Goal: Task Accomplishment & Management: Use online tool/utility

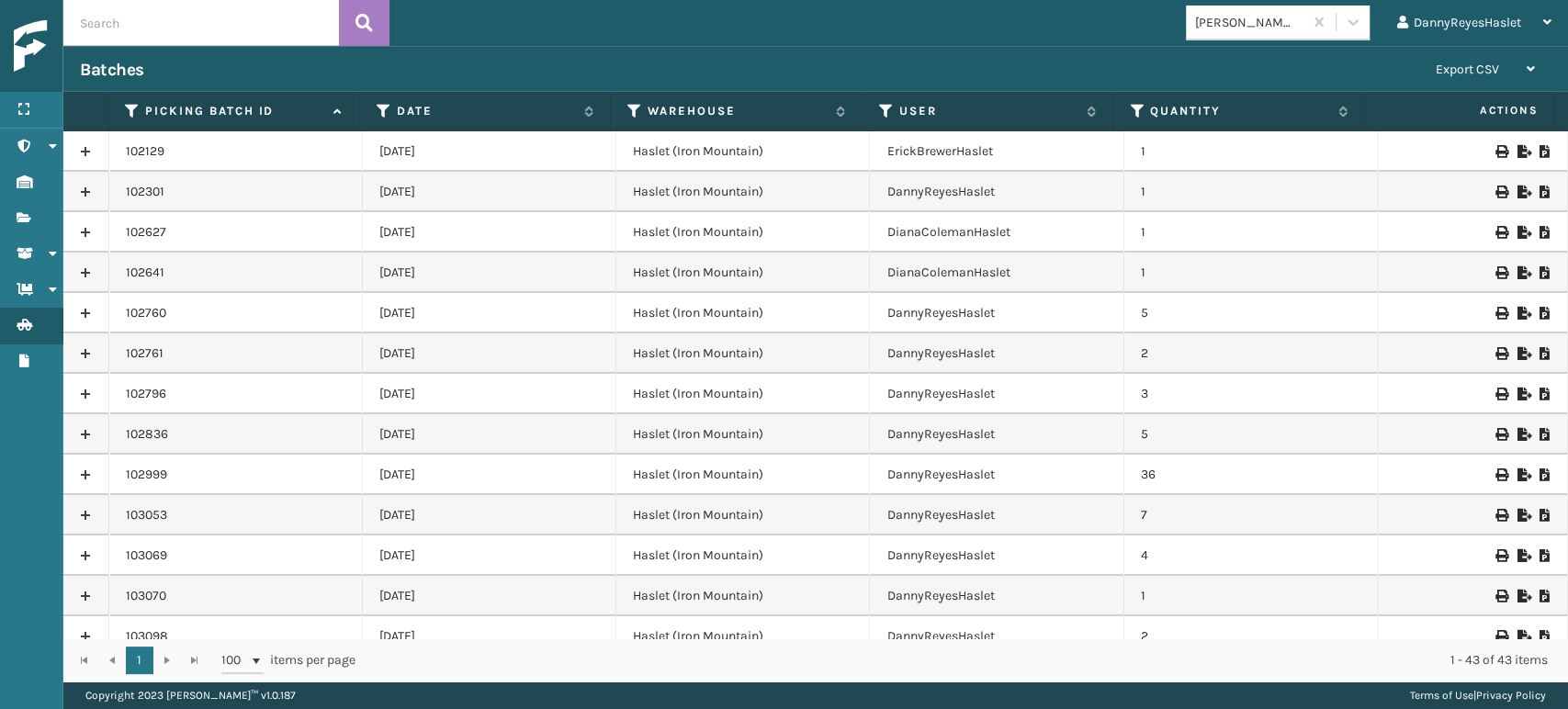
scroll to position [1596, 0]
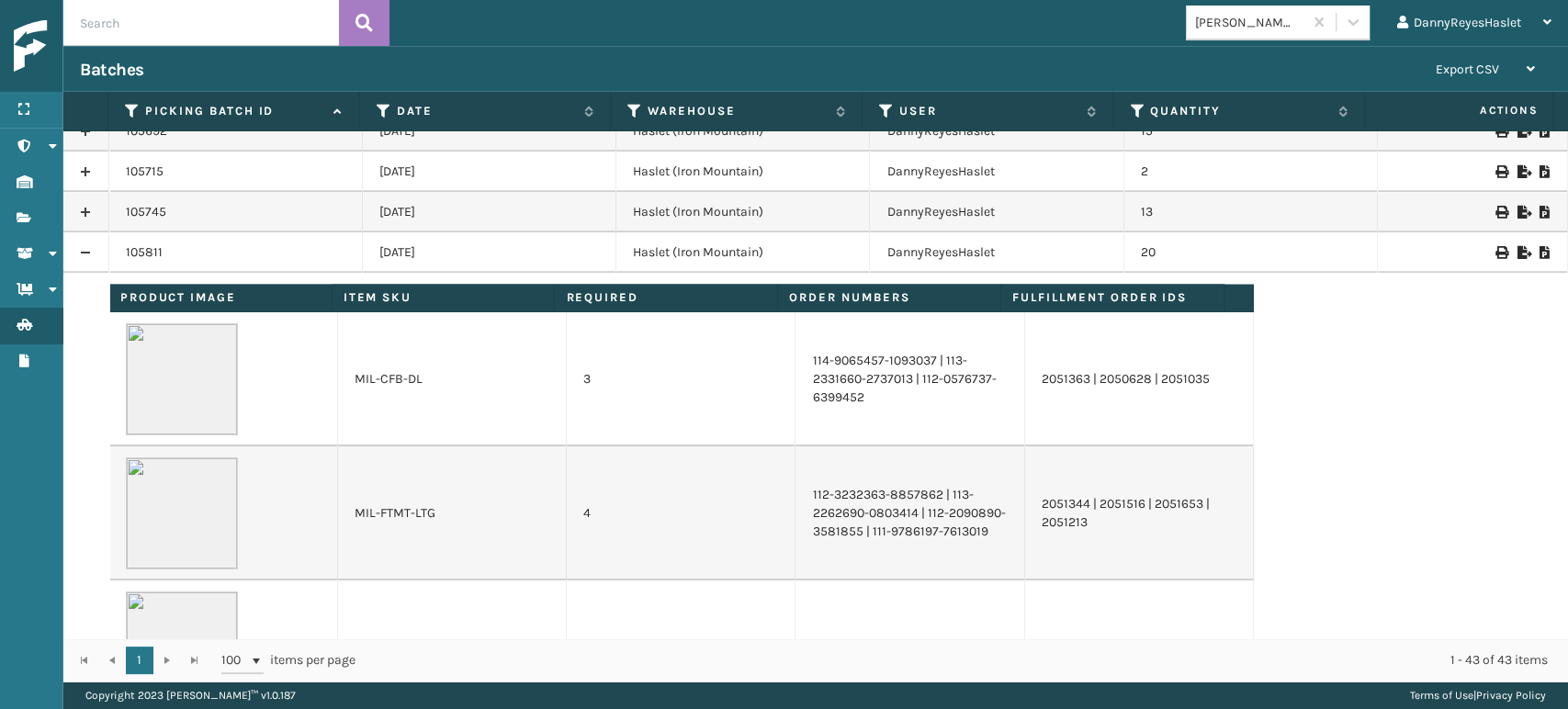
click at [44, 65] on img at bounding box center [97, 47] width 165 height 53
click at [24, 109] on icon at bounding box center [24, 110] width 15 height 13
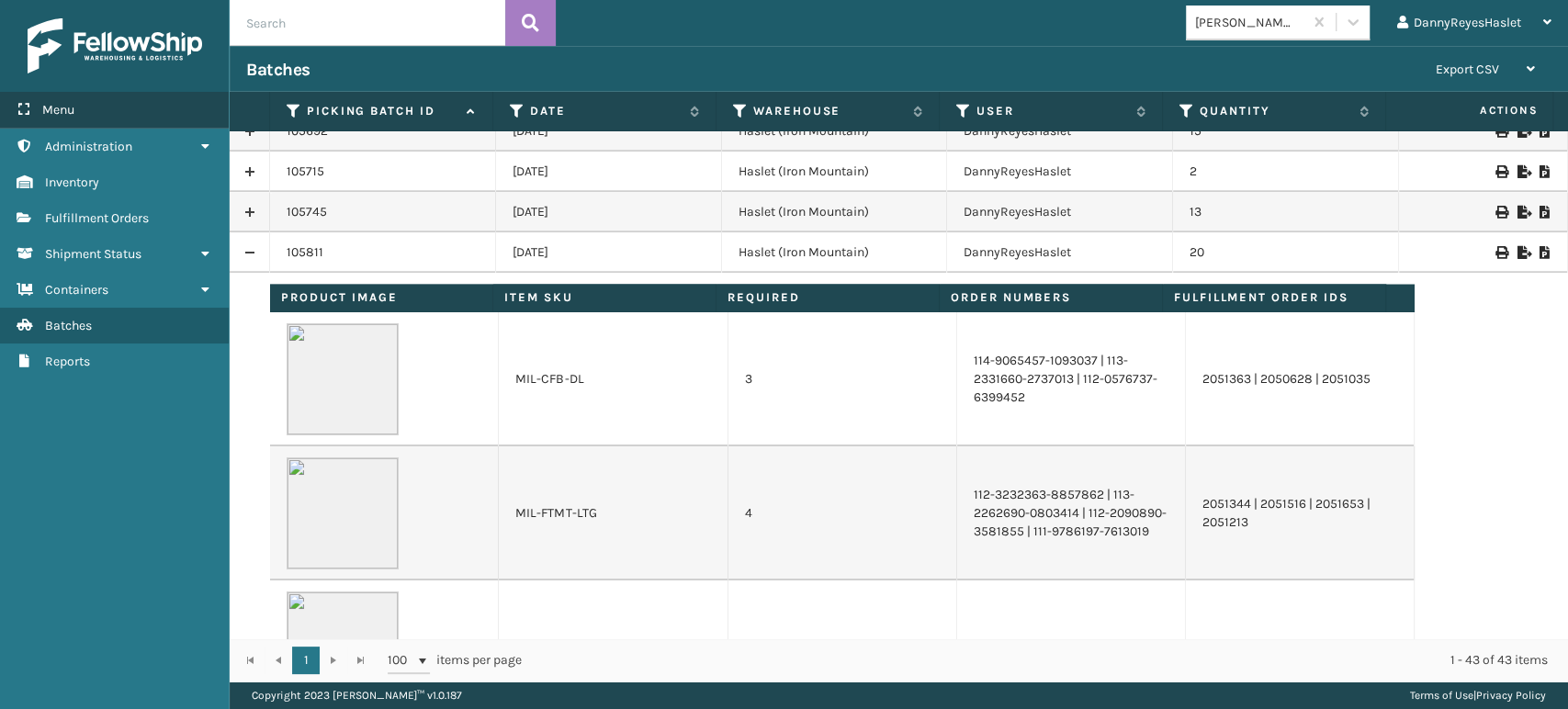
click at [57, 110] on span "Menu" at bounding box center [58, 110] width 32 height 16
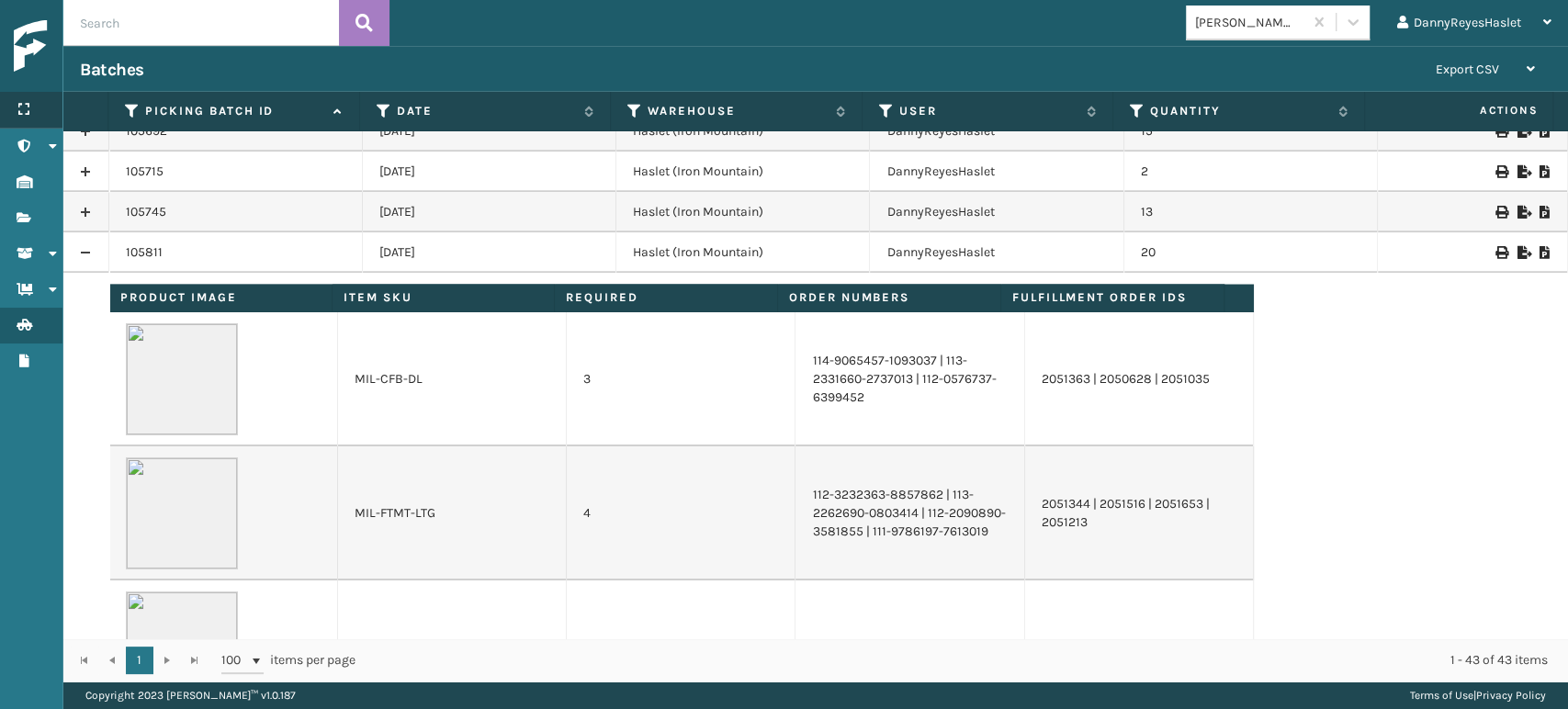
click at [57, 110] on div "Menu" at bounding box center [31, 110] width 63 height 37
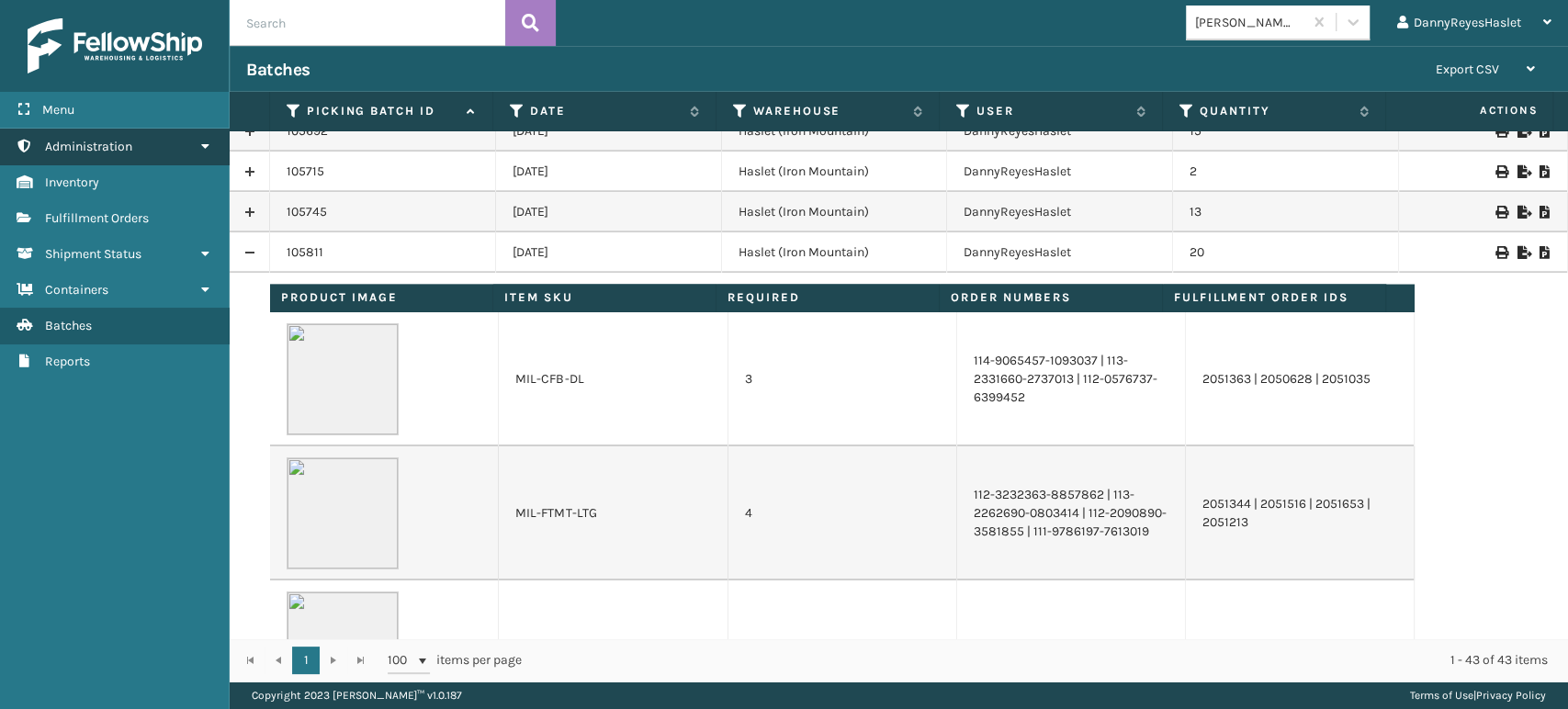
click at [76, 141] on span "Administration" at bounding box center [88, 146] width 87 height 16
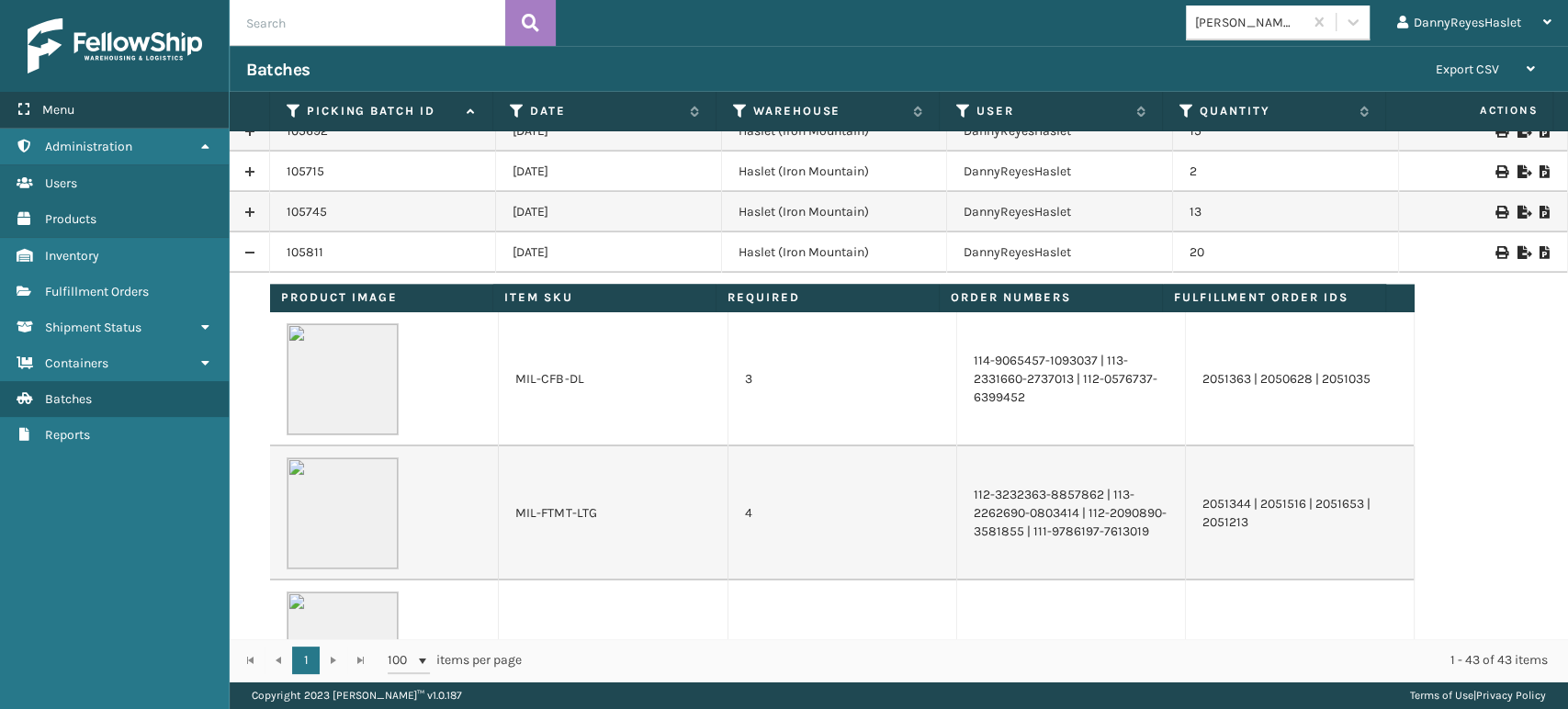
click at [28, 109] on icon at bounding box center [24, 110] width 15 height 13
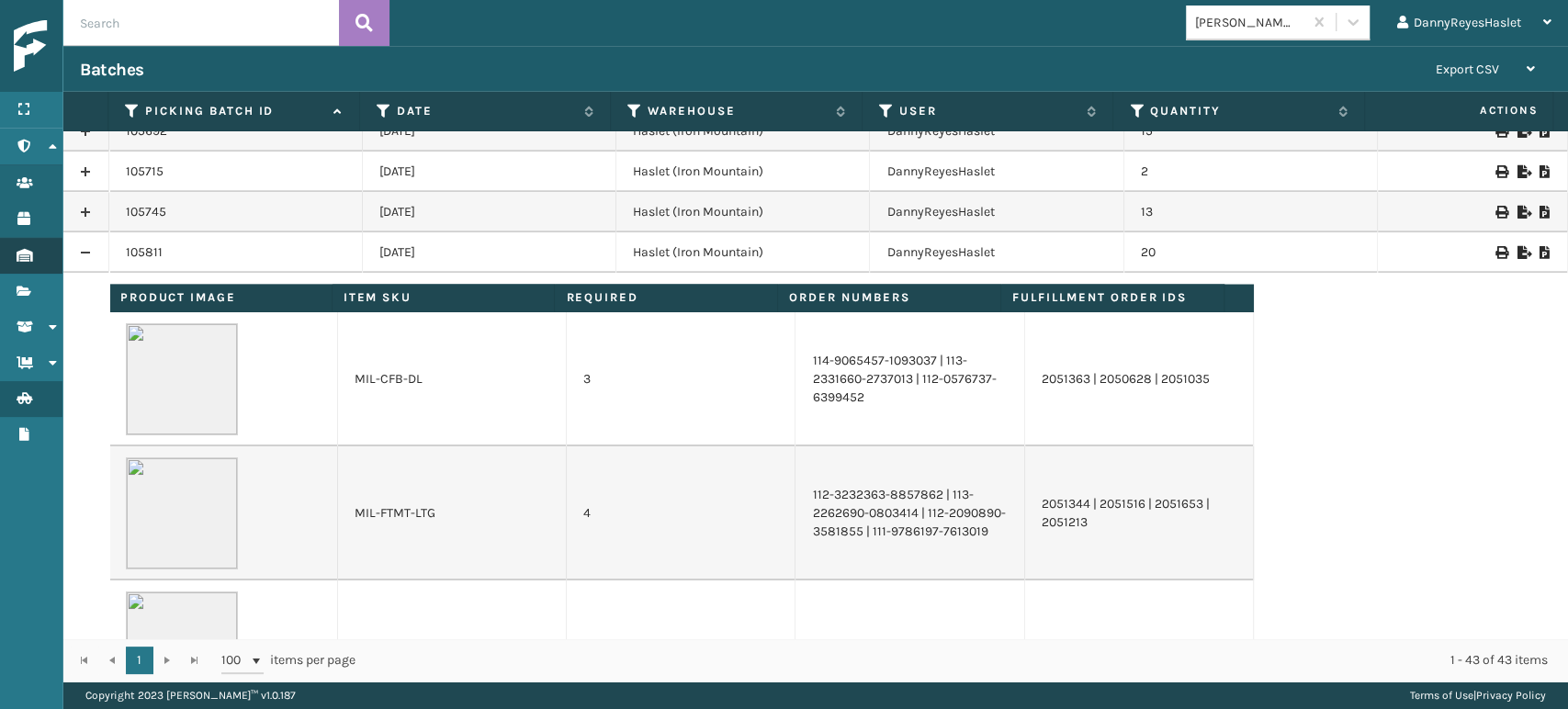
click at [26, 246] on link "Inventory Inventory" at bounding box center [31, 256] width 63 height 36
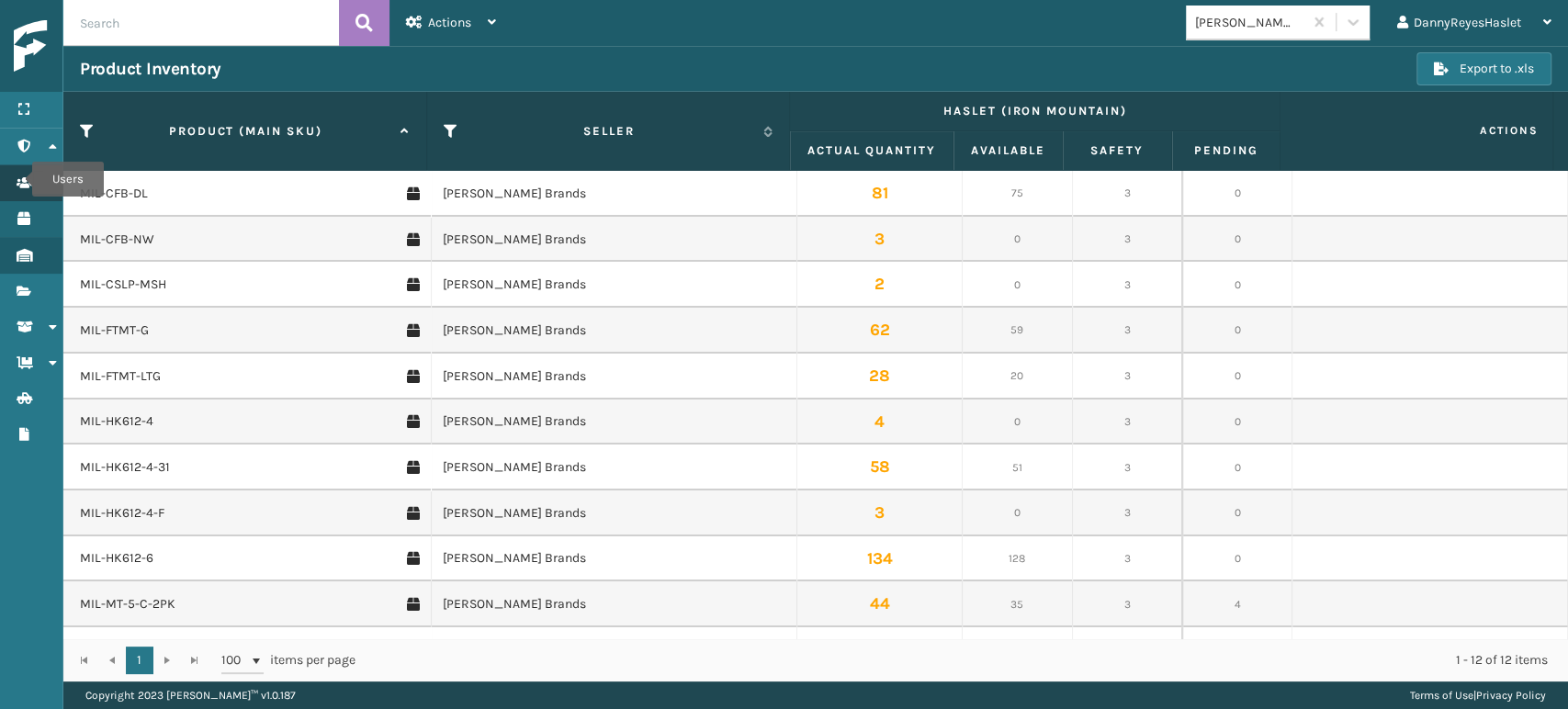
click at [21, 179] on icon "Users" at bounding box center [24, 183] width 15 height 13
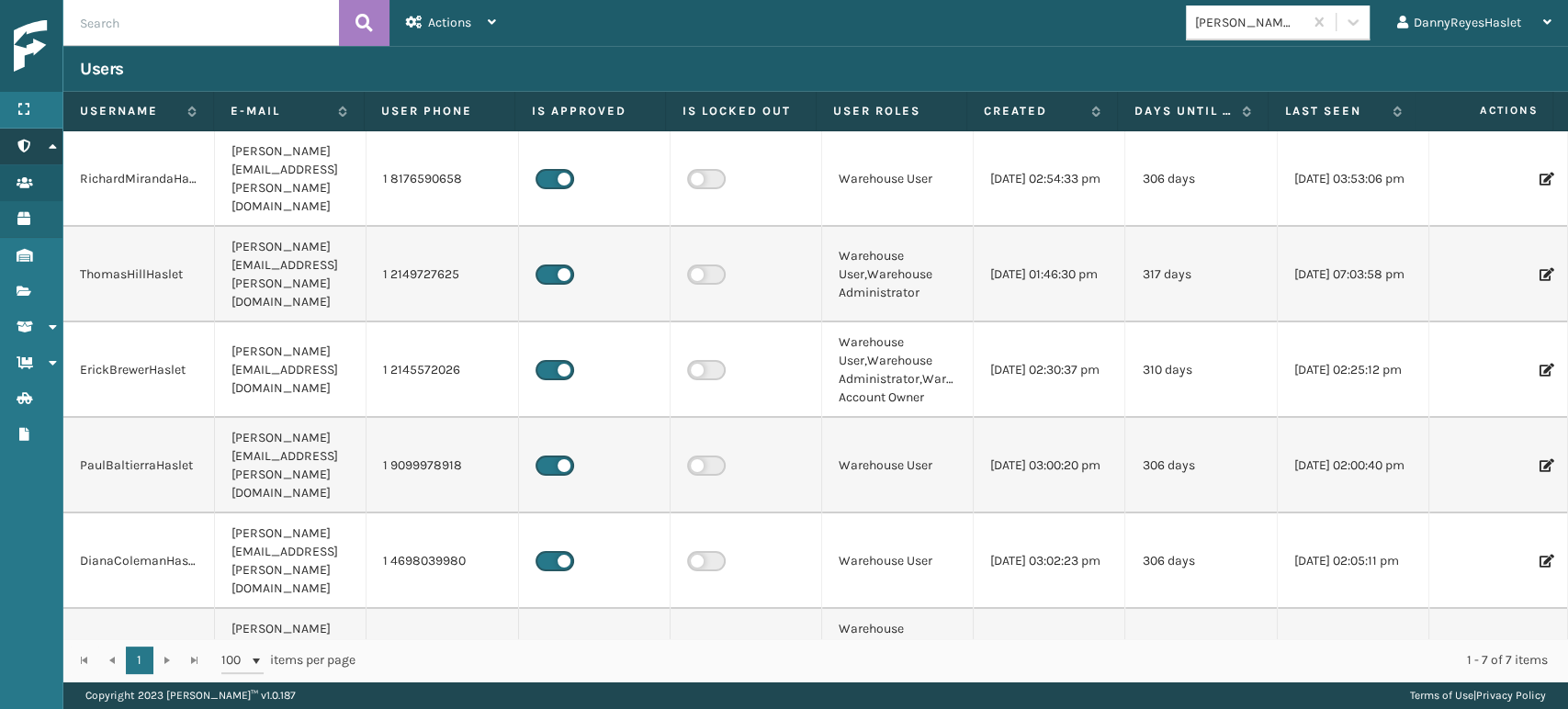
click at [33, 150] on link "Administration Administration" at bounding box center [31, 146] width 63 height 36
click at [15, 144] on link "Administration Administration" at bounding box center [31, 146] width 63 height 36
click at [33, 118] on div "Menu" at bounding box center [31, 110] width 63 height 37
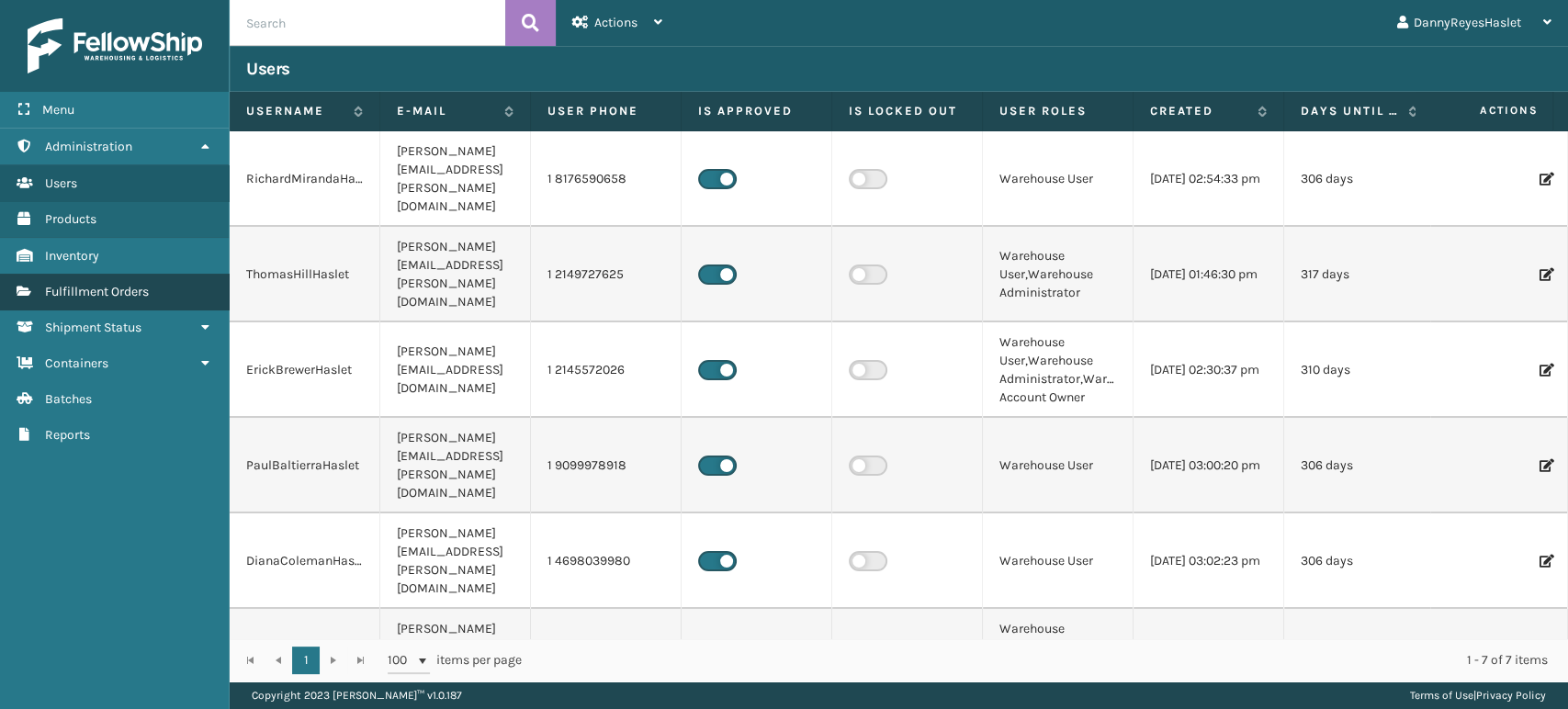
click at [98, 285] on span "Fulfillment Orders" at bounding box center [97, 292] width 104 height 16
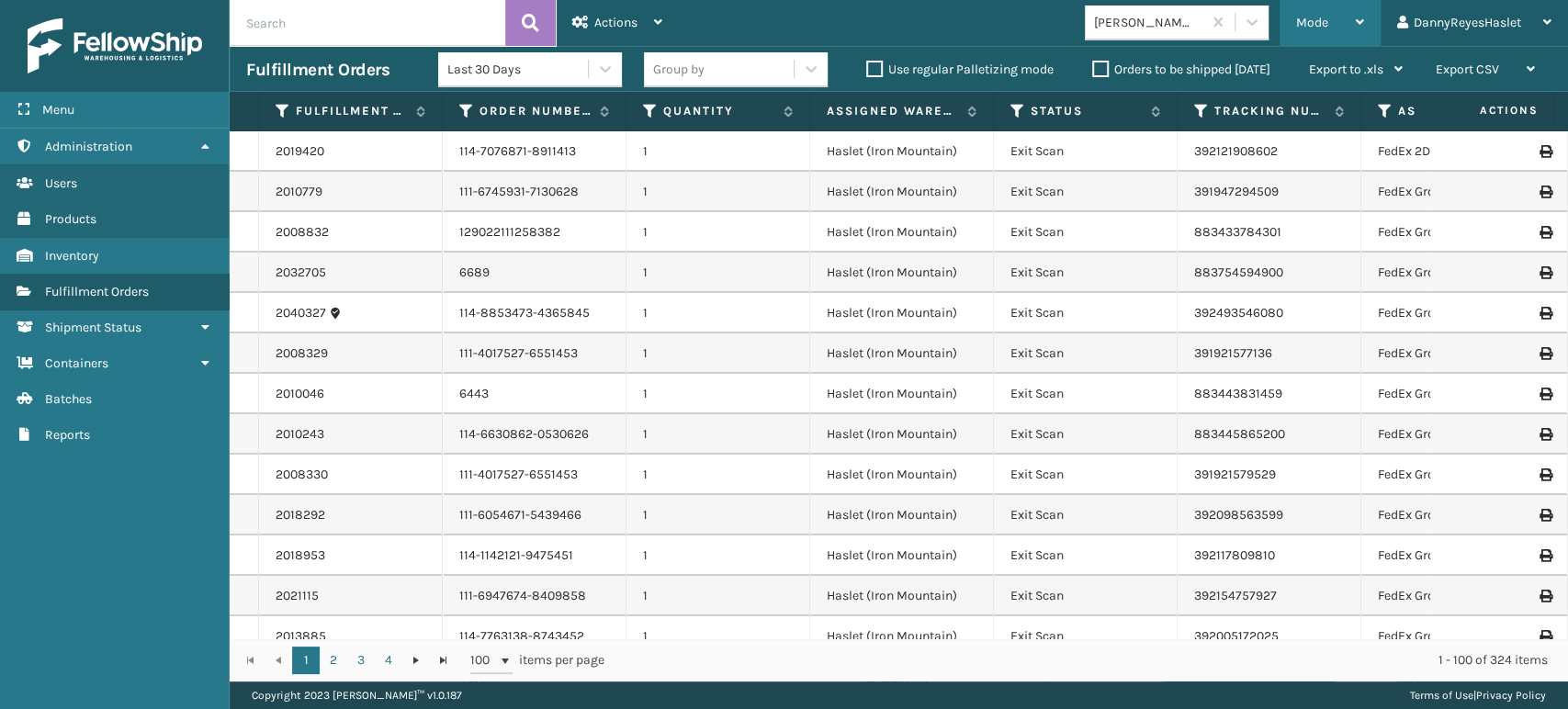
click at [1362, 14] on div "Mode" at bounding box center [1330, 23] width 68 height 46
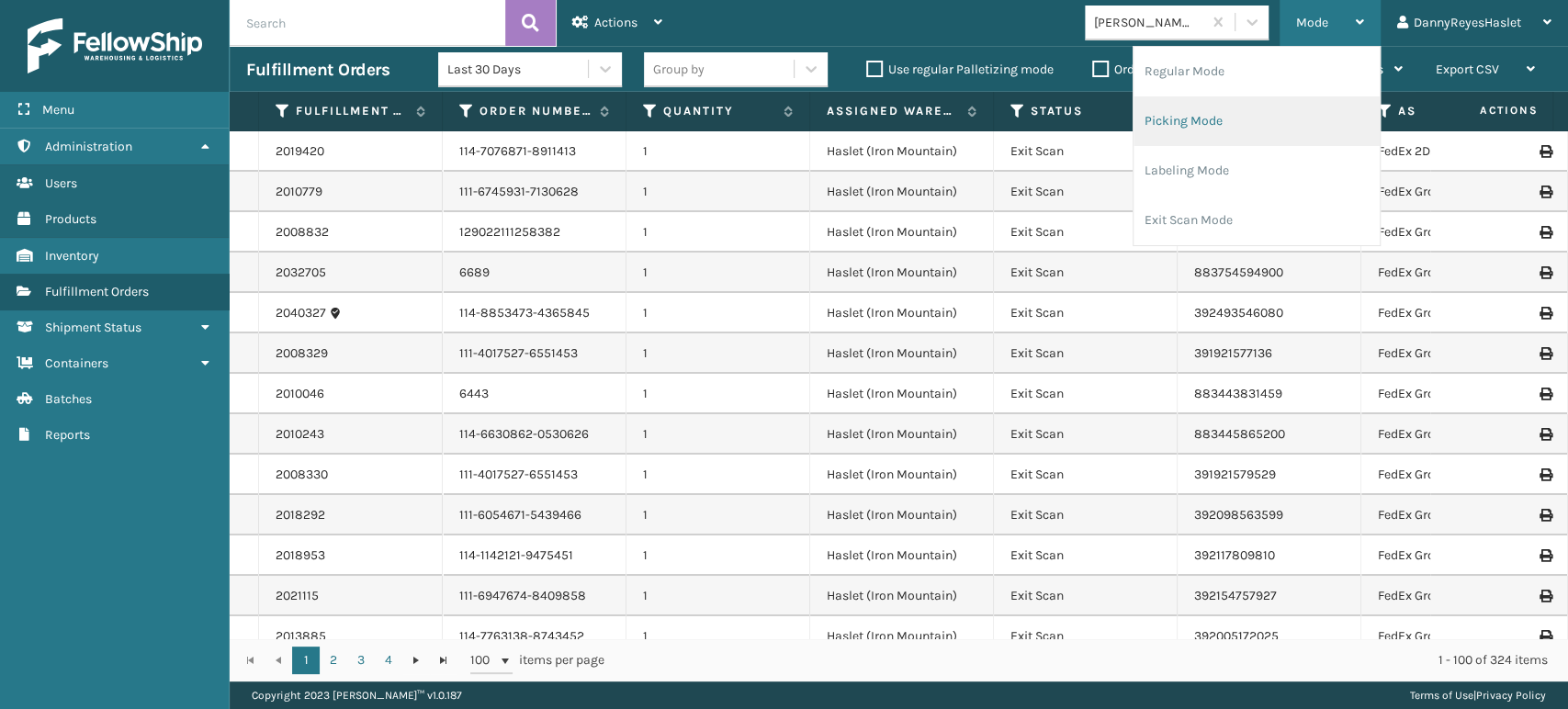
click at [1222, 132] on li "Picking Mode" at bounding box center [1257, 121] width 246 height 50
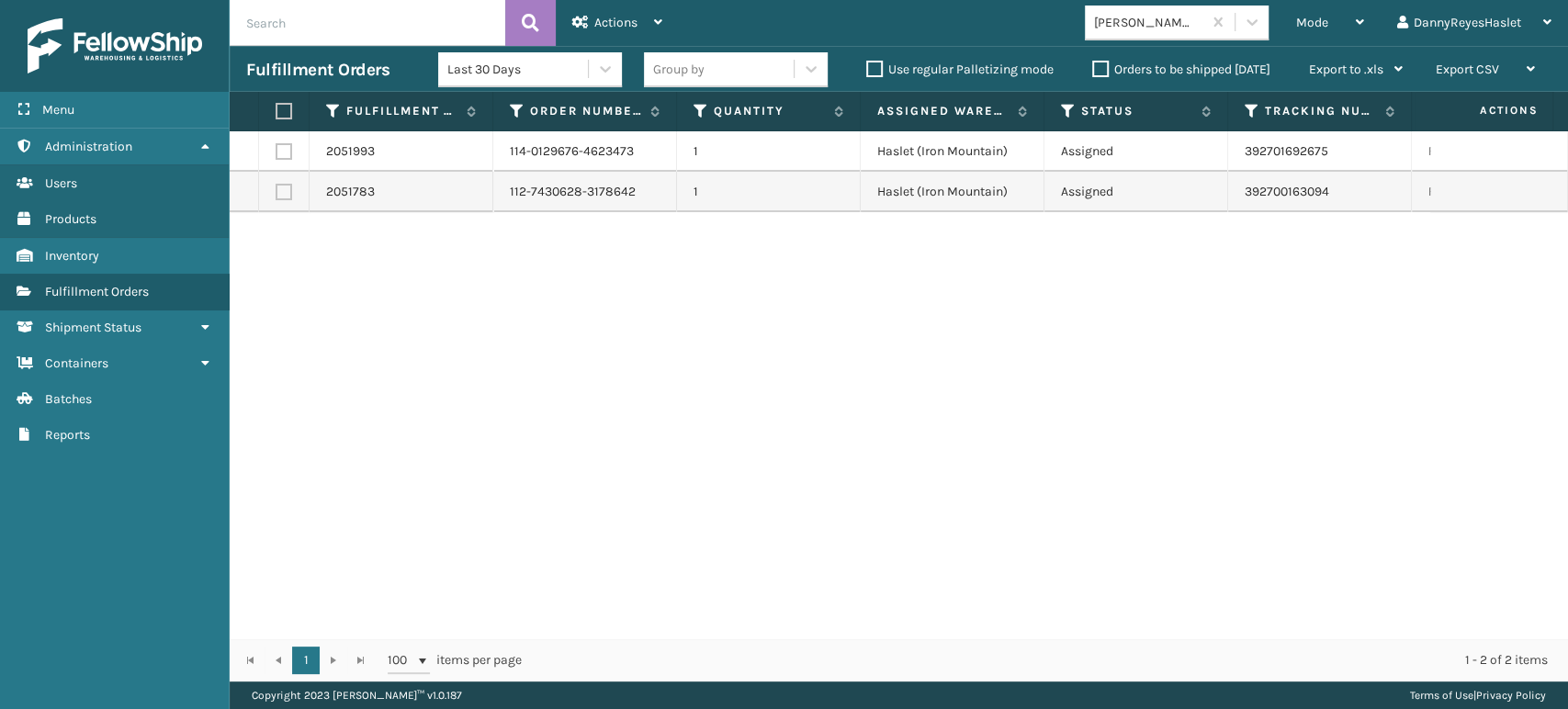
click at [286, 110] on label at bounding box center [281, 112] width 11 height 17
click at [277, 110] on input "checkbox" at bounding box center [276, 112] width 1 height 12
checkbox input "true"
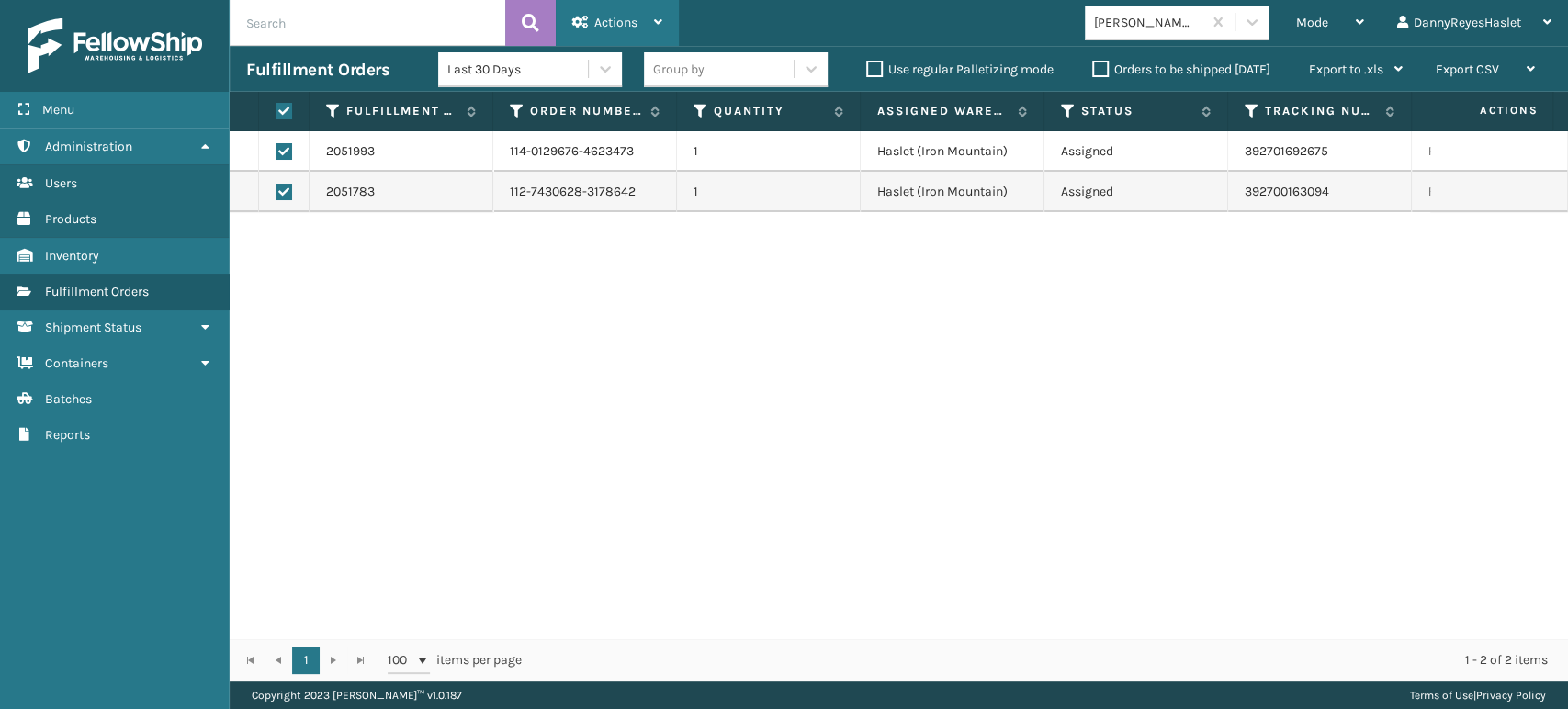
click at [637, 25] on span "Actions" at bounding box center [616, 23] width 43 height 16
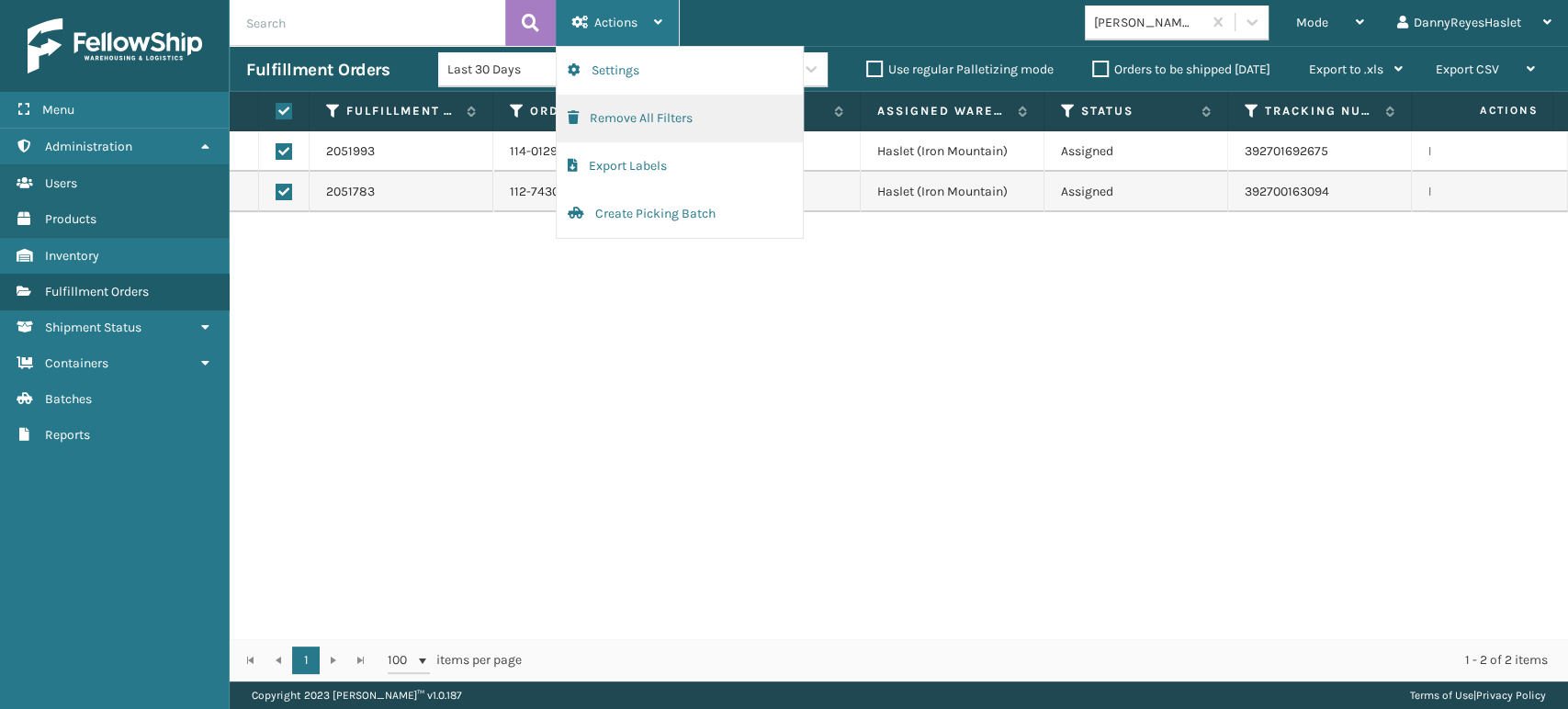
click at [667, 123] on button "Remove All Filters" at bounding box center [680, 118] width 246 height 48
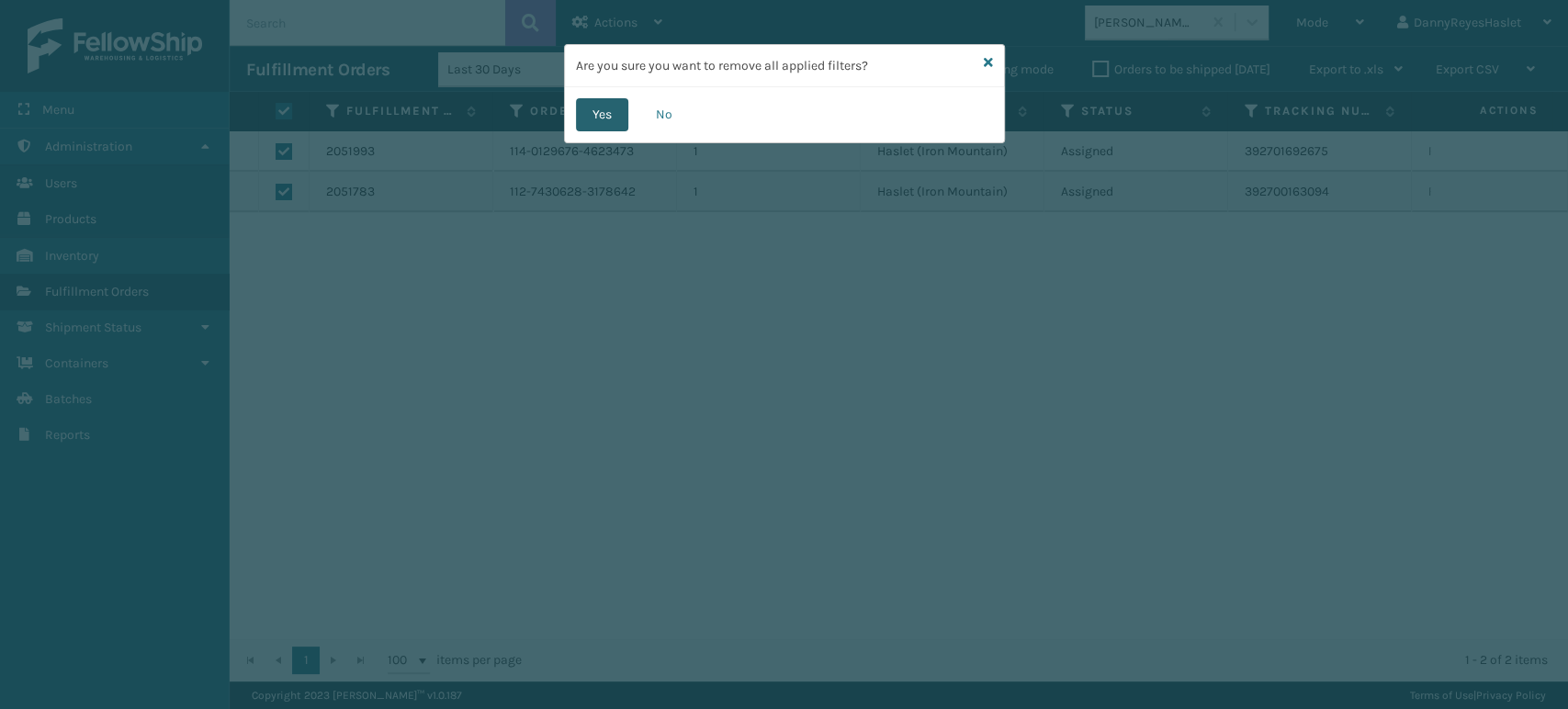
click at [624, 120] on button "Yes" at bounding box center [602, 114] width 53 height 33
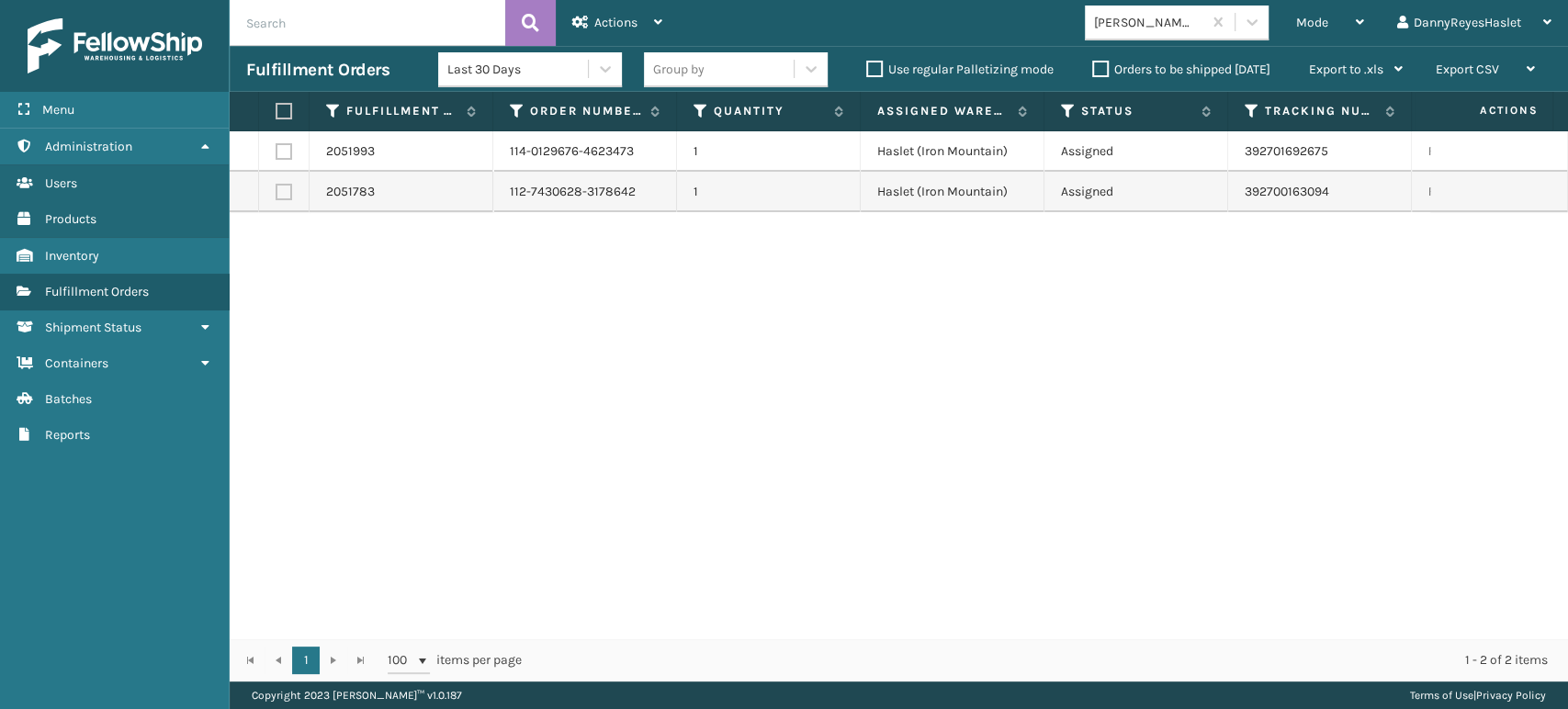
click at [286, 117] on label at bounding box center [281, 112] width 11 height 17
click at [277, 117] on input "checkbox" at bounding box center [276, 112] width 1 height 12
checkbox input "true"
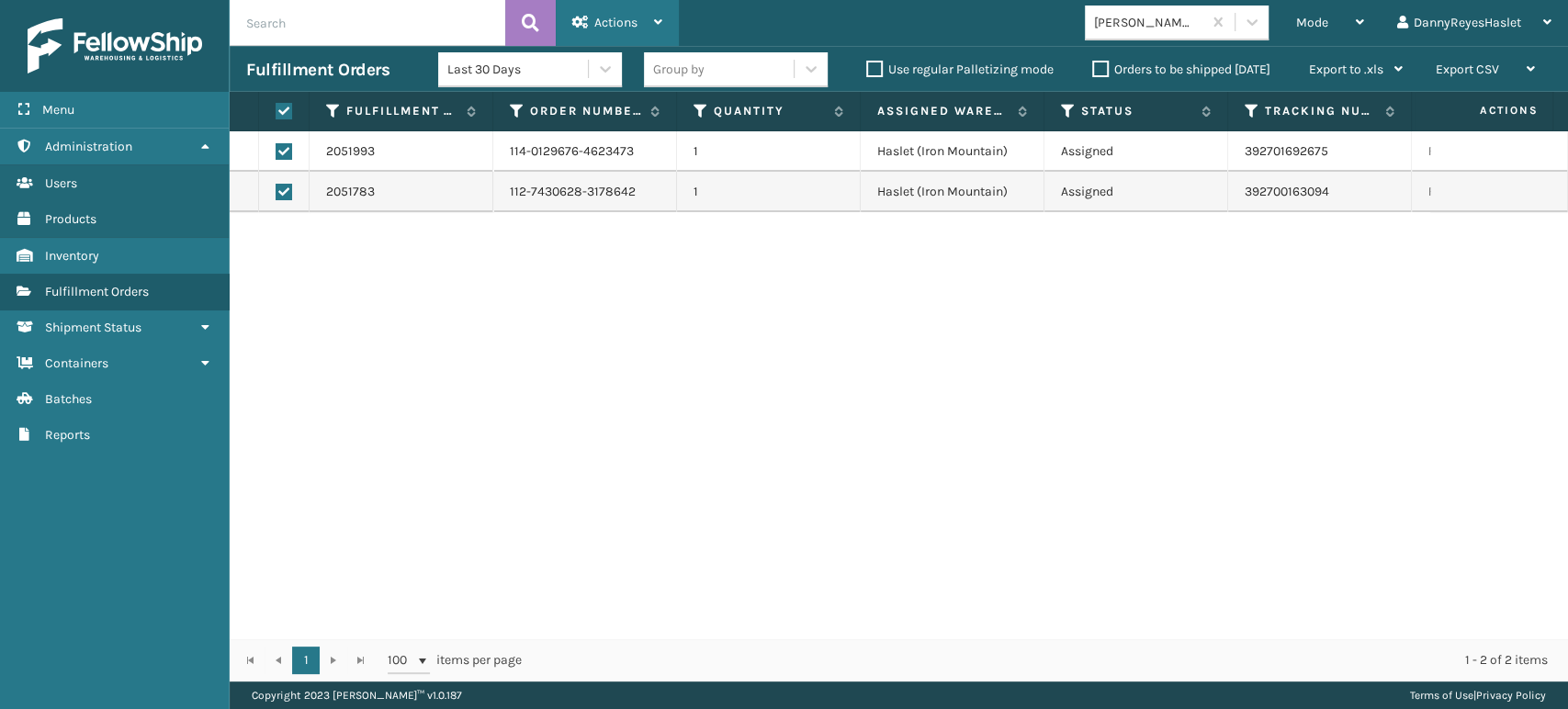
click at [640, 31] on div "Actions" at bounding box center [617, 23] width 90 height 46
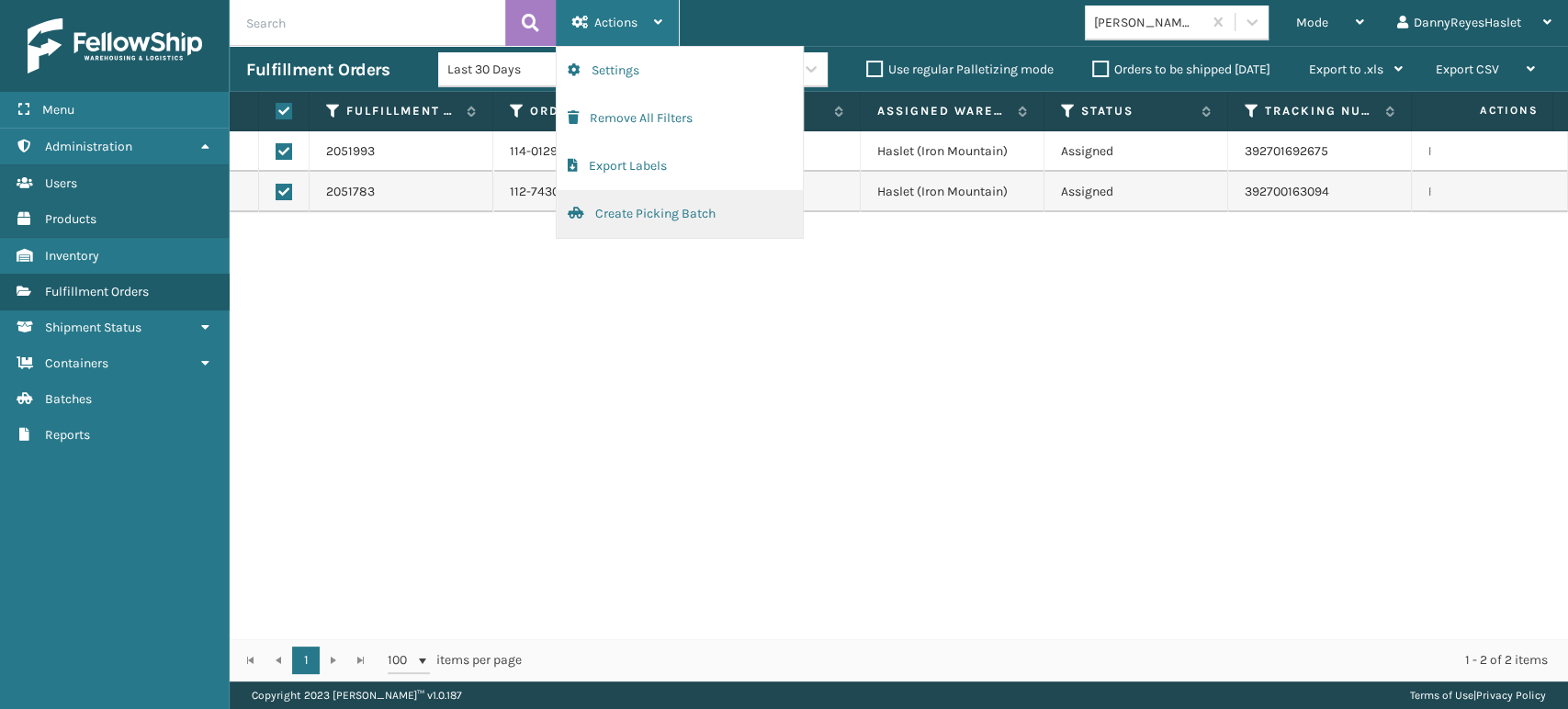
click at [675, 201] on button "Create Picking Batch" at bounding box center [680, 214] width 246 height 48
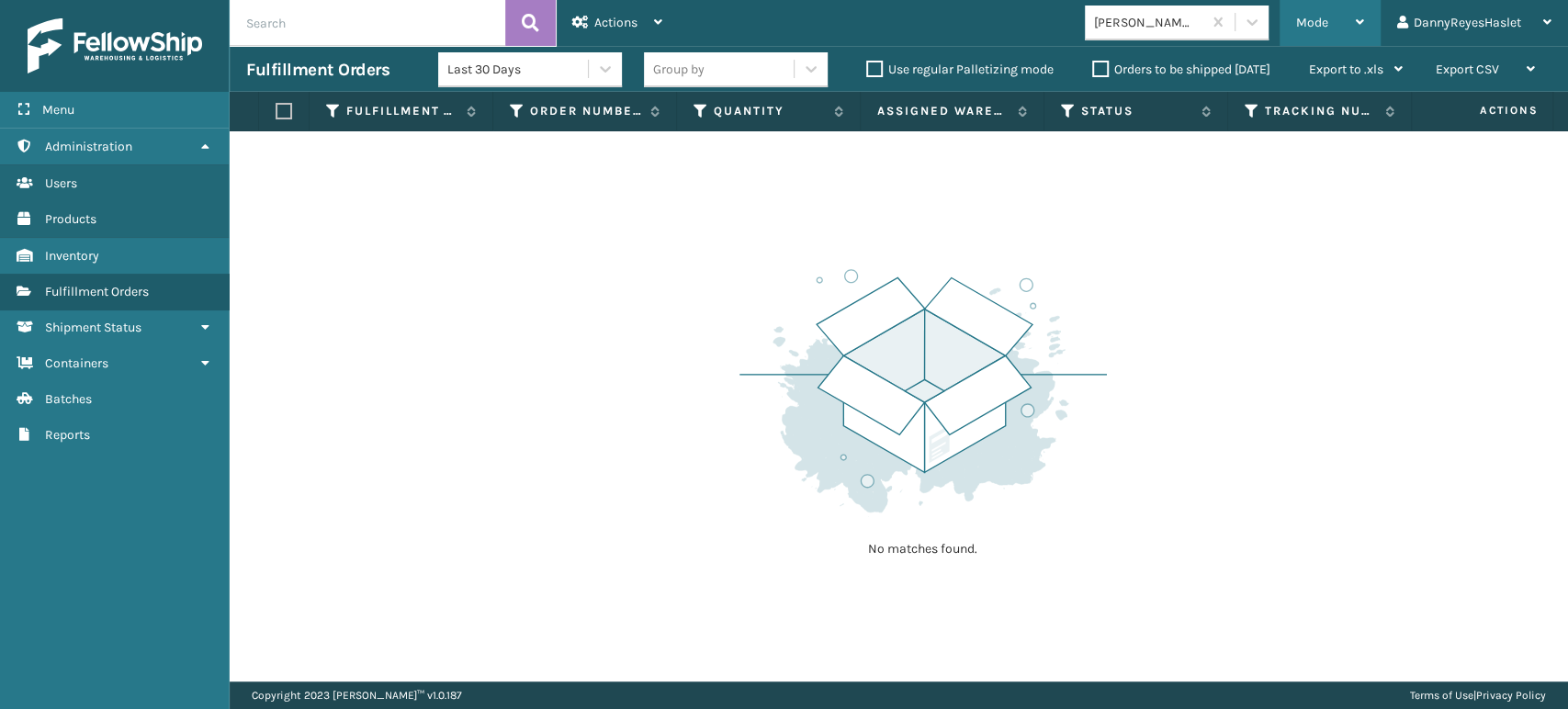
click at [1309, 30] on div "Mode" at bounding box center [1330, 23] width 68 height 46
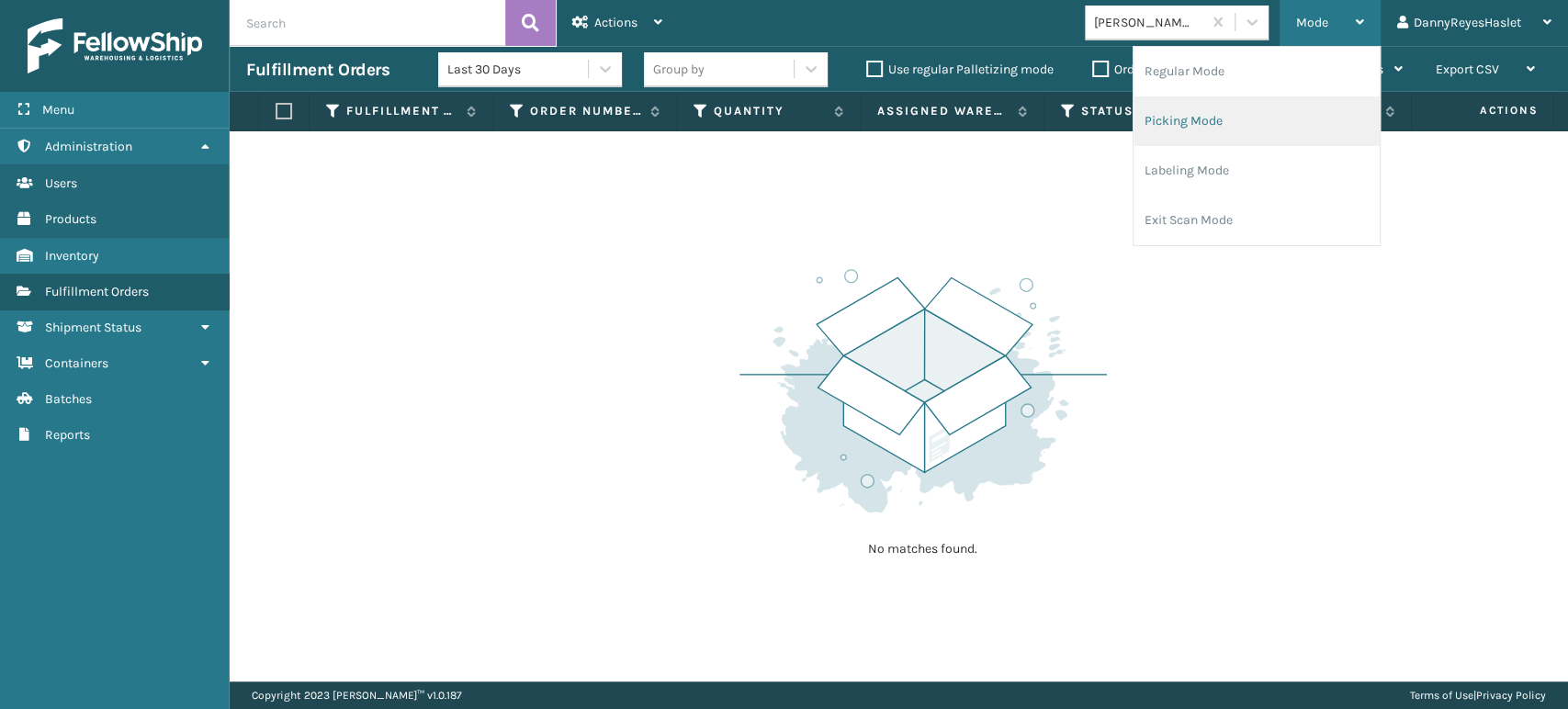
click at [1225, 119] on li "Picking Mode" at bounding box center [1257, 121] width 246 height 50
